Goal: Find specific page/section: Find specific page/section

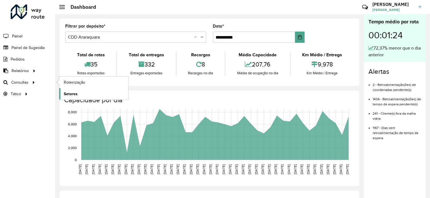
click at [91, 92] on link "Setores" at bounding box center [93, 93] width 69 height 11
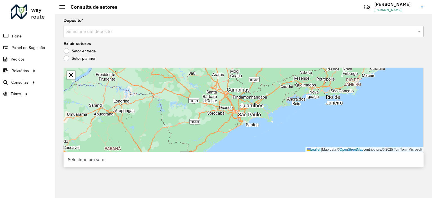
click at [127, 31] on input "text" at bounding box center [237, 31] width 343 height 7
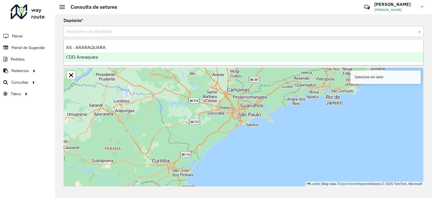
click at [120, 56] on div "CDD Araraquara" at bounding box center [243, 57] width 359 height 10
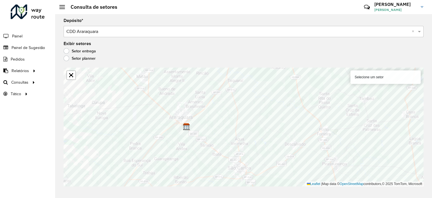
click at [89, 62] on div "Setor planner" at bounding box center [244, 59] width 360 height 7
click at [89, 59] on label "Setor planner" at bounding box center [80, 58] width 32 height 6
click at [87, 50] on label "Setor entrega" at bounding box center [80, 51] width 32 height 6
